Goal: Use online tool/utility: Use online tool/utility

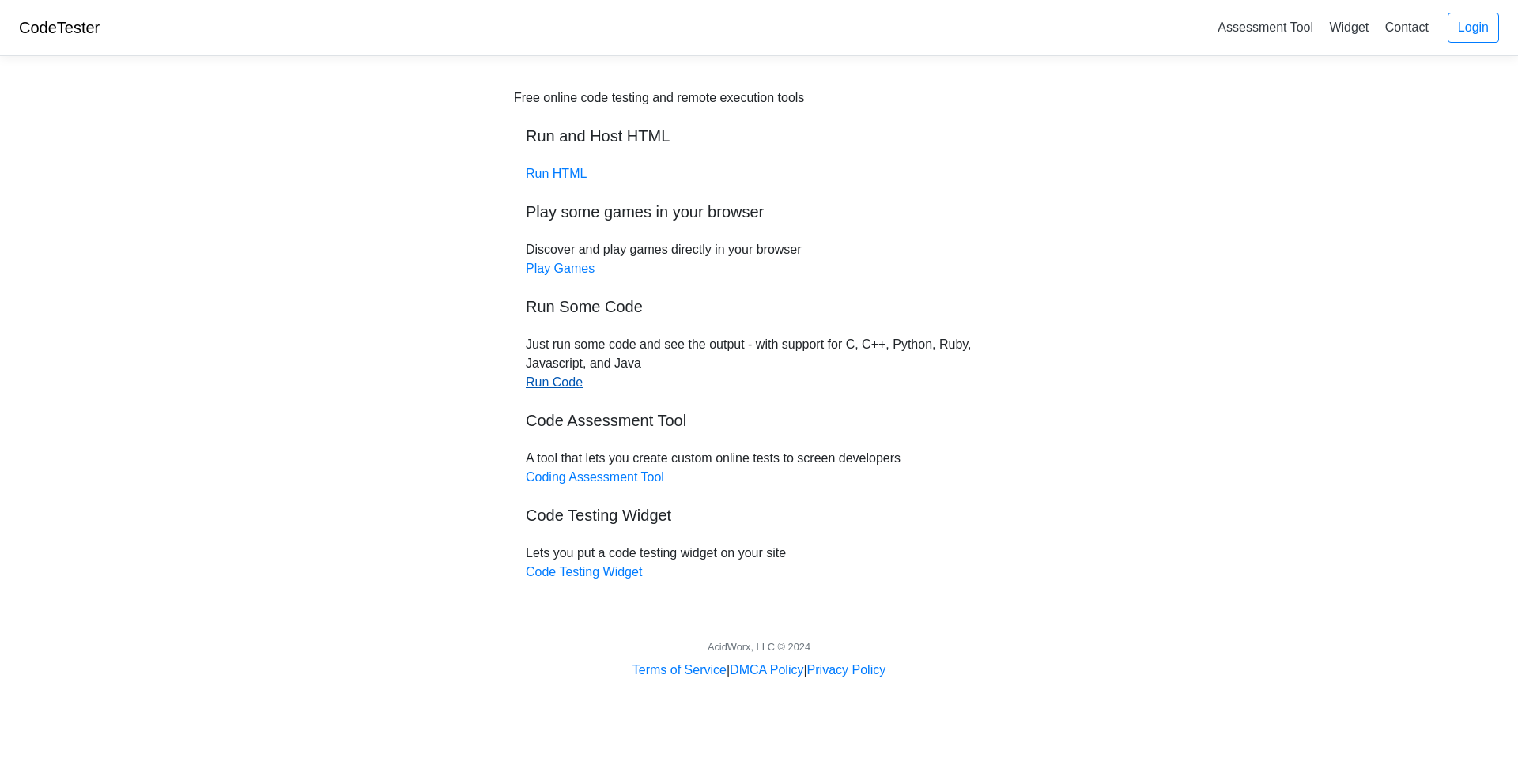
click at [558, 381] on link "Run Code" at bounding box center [554, 382] width 57 height 13
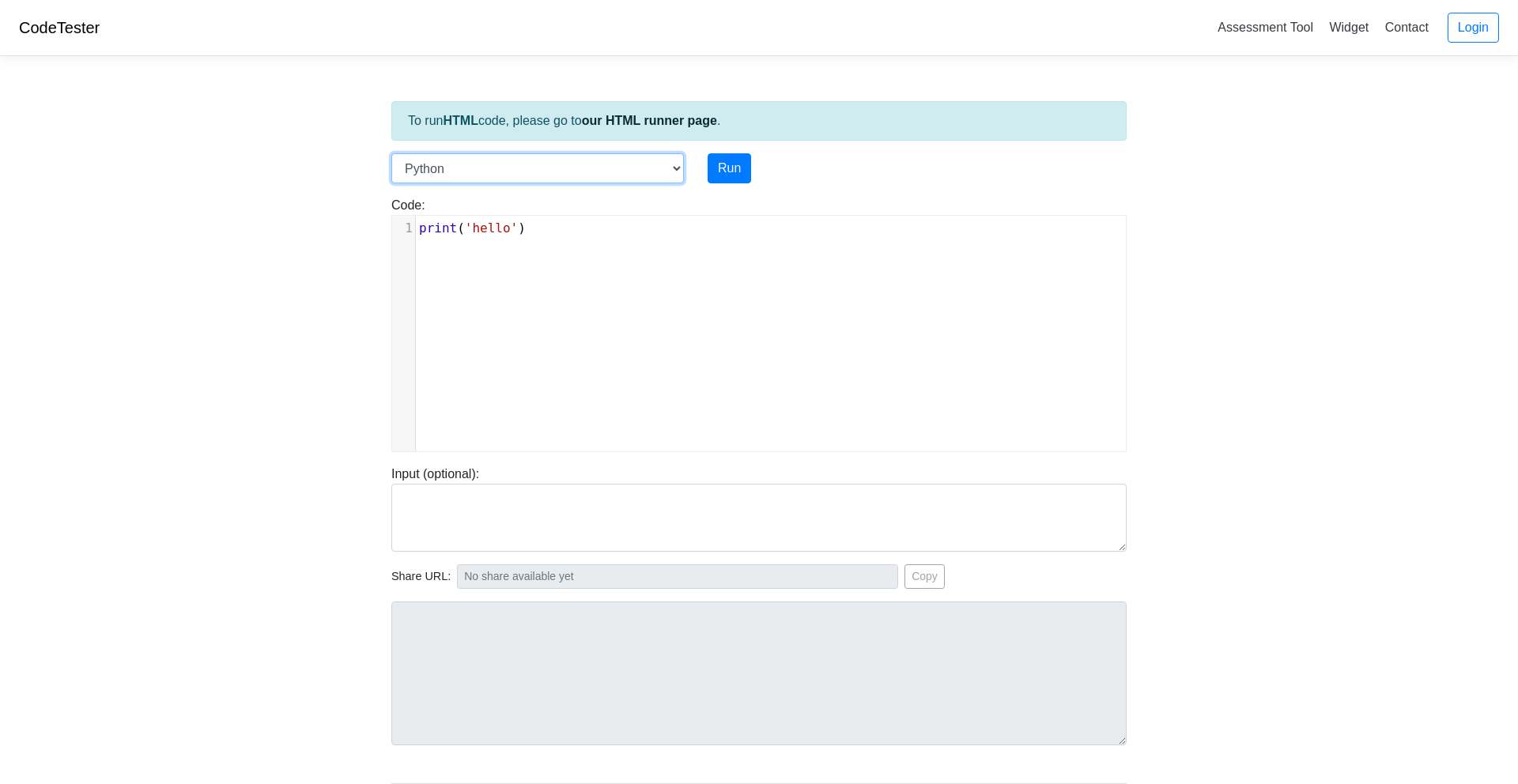
click at [597, 172] on select "C C++ Go Java Javascript Python Ruby" at bounding box center [537, 168] width 292 height 30
click at [625, 120] on link "our HTML runner page" at bounding box center [649, 120] width 135 height 13
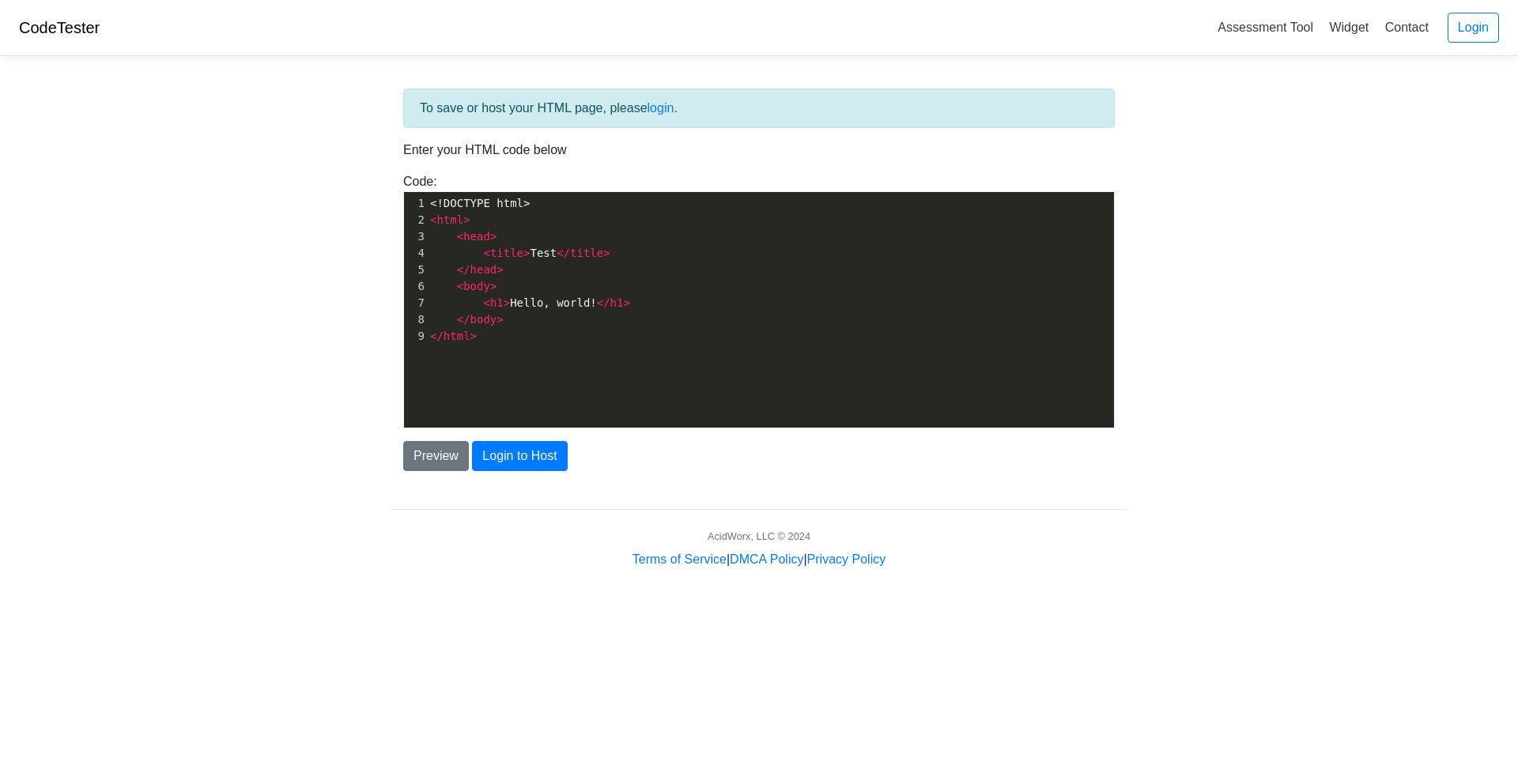
scroll to position [6, 0]
click at [614, 230] on pre "< head >" at bounding box center [770, 237] width 687 height 16
type textarea "<!DOCTYPE html> <html> <head> <title>Test</title> </head> <body> <h1>Hello, wor…"
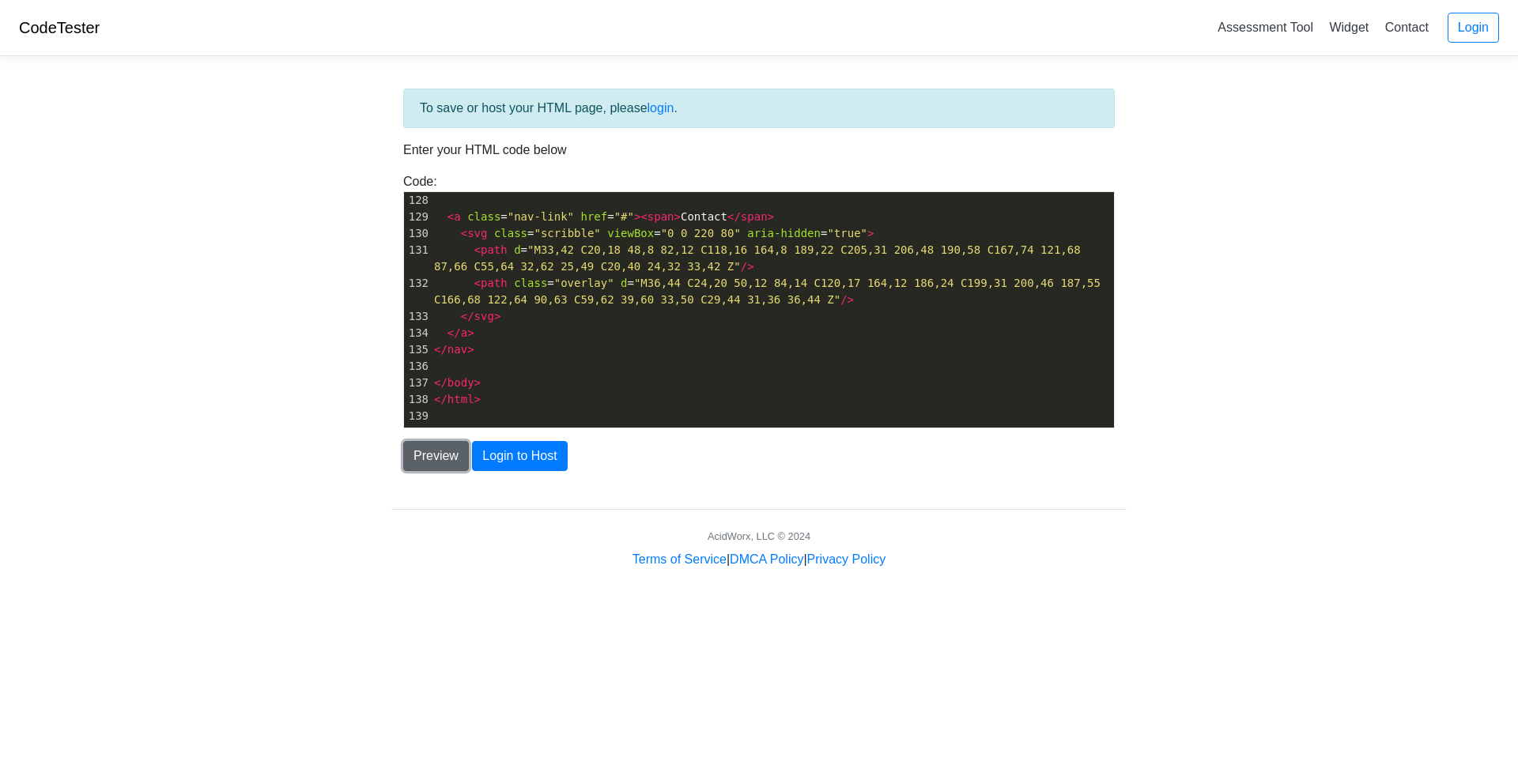
click at [431, 462] on button "Preview" at bounding box center [436, 456] width 66 height 30
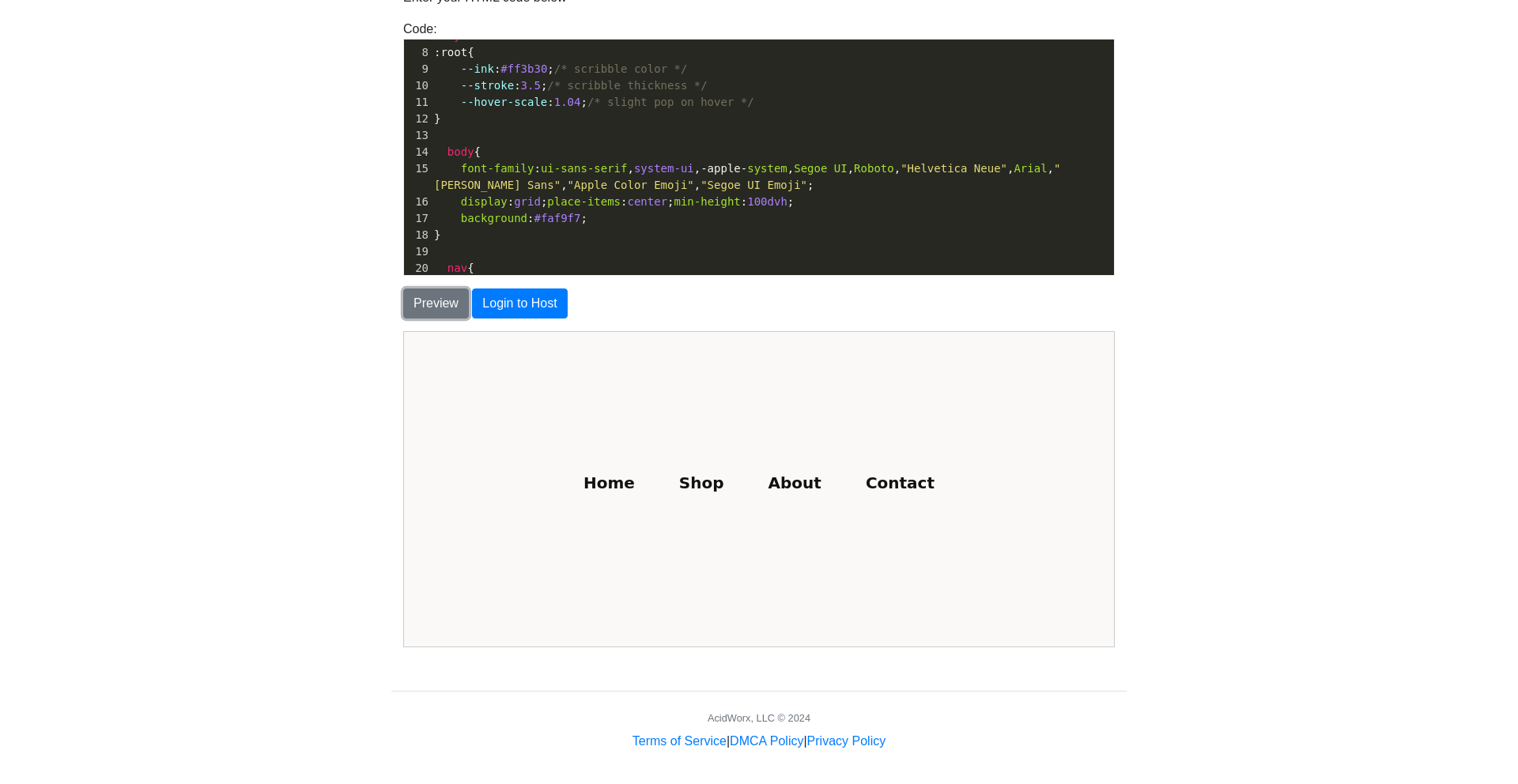
scroll to position [117, 0]
type textarea "3b3"
drag, startPoint x: 519, startPoint y: 65, endPoint x: 544, endPoint y: 66, distance: 25.0
click at [544, 66] on span "#ff3b30" at bounding box center [523, 67] width 47 height 12
drag, startPoint x: 546, startPoint y: 65, endPoint x: 523, endPoint y: 66, distance: 23.0
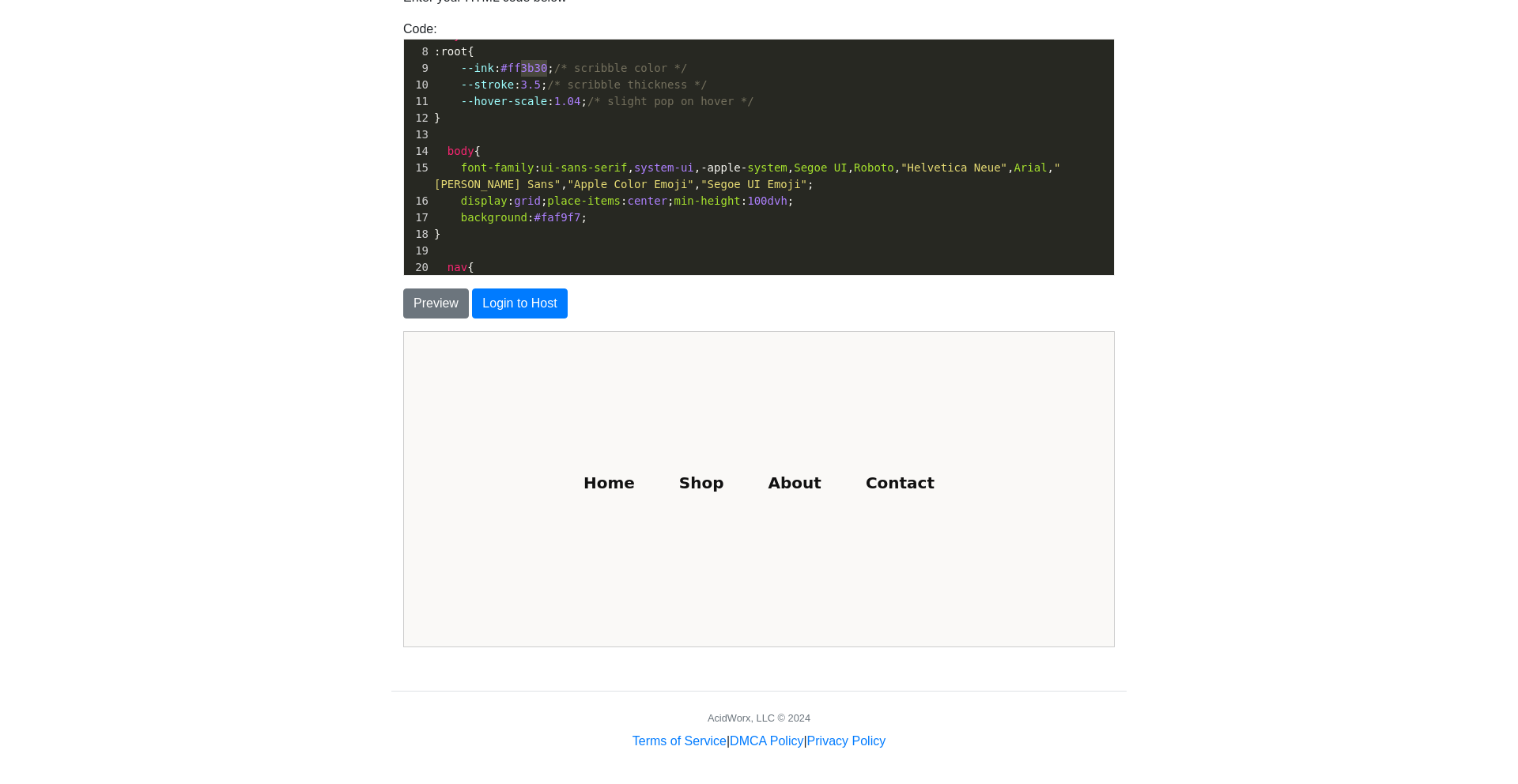
click at [523, 66] on span "#ff3b30" at bounding box center [523, 67] width 47 height 12
type textarea "ffff"
click at [432, 306] on button "Preview" at bounding box center [436, 303] width 66 height 30
click at [675, 235] on pre "}" at bounding box center [772, 234] width 683 height 16
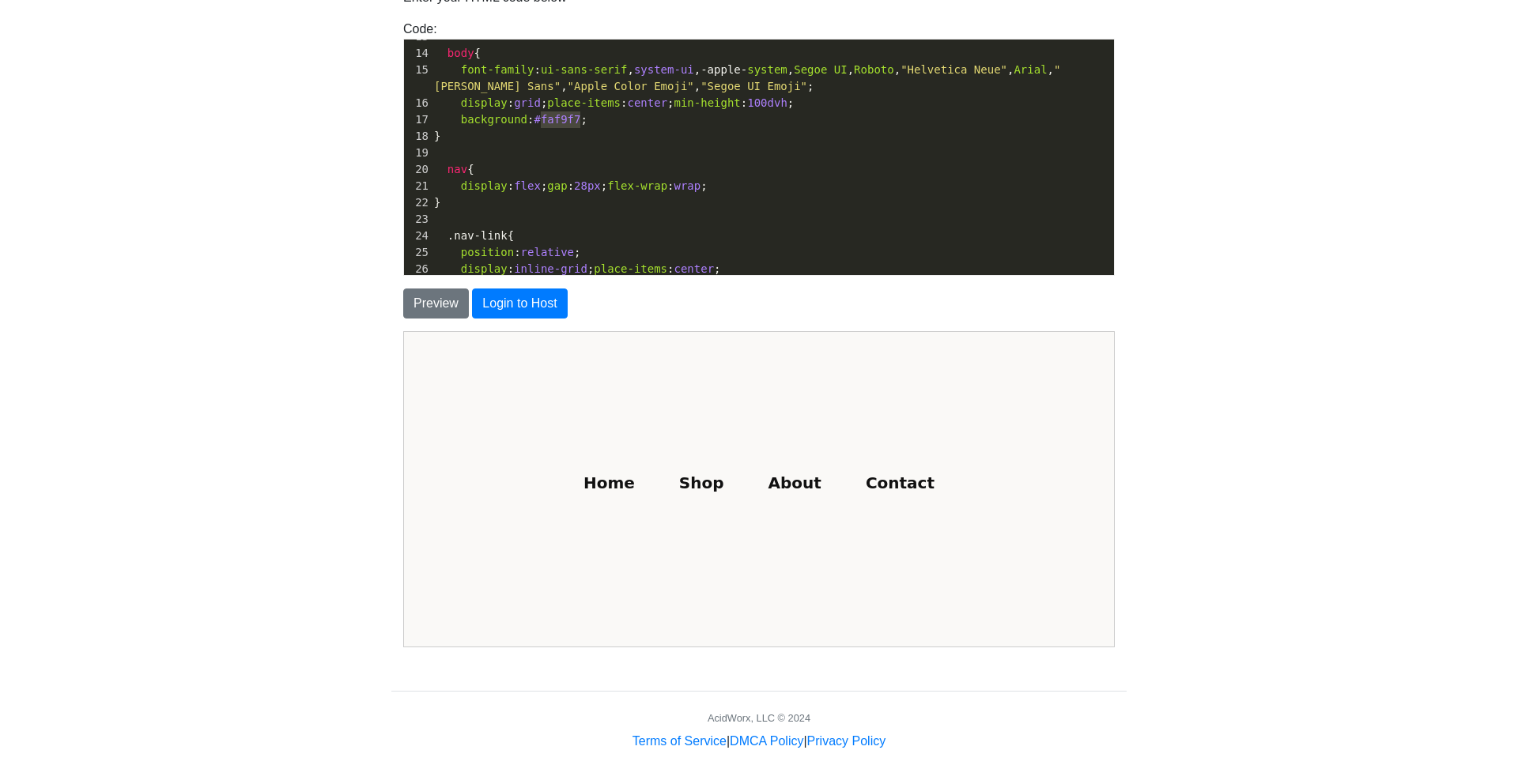
drag, startPoint x: 581, startPoint y: 115, endPoint x: 602, endPoint y: 131, distance: 26.4
click at [544, 118] on span "background : #faf9f7 ;" at bounding box center [510, 119] width 153 height 12
type textarea "000000"
click at [446, 295] on button "Preview" at bounding box center [436, 303] width 66 height 30
